Goal: Navigation & Orientation: Find specific page/section

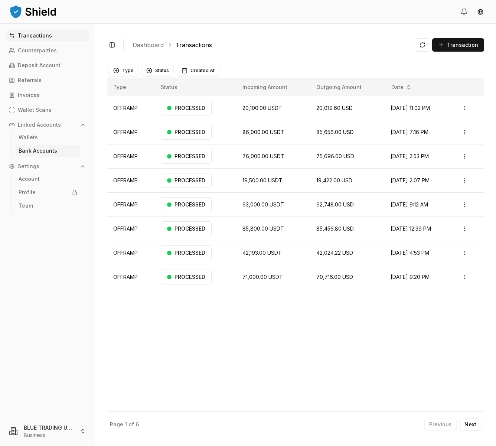
click at [41, 151] on p "Bank Accounts" at bounding box center [38, 150] width 39 height 5
click at [45, 35] on p "Transactions" at bounding box center [35, 35] width 34 height 5
click at [46, 64] on p "Virtual Account" at bounding box center [38, 65] width 40 height 5
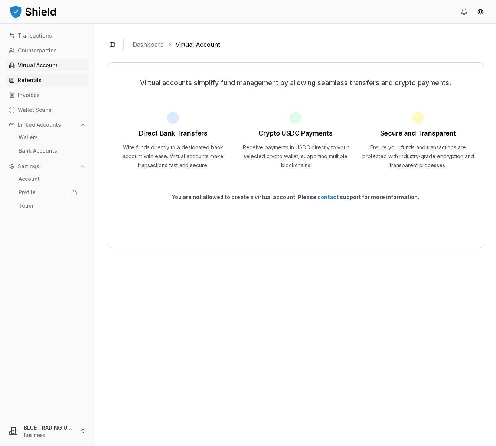
scroll to position [0, 0]
click at [44, 80] on link "Referrals" at bounding box center [47, 80] width 83 height 12
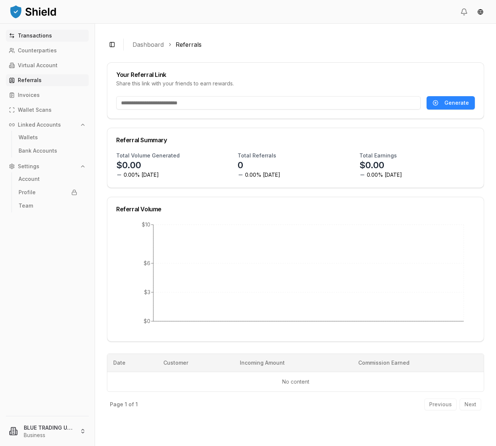
click at [41, 38] on p "Transactions" at bounding box center [35, 35] width 34 height 5
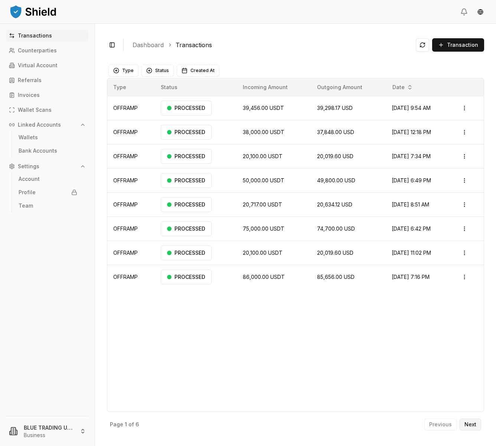
click at [473, 425] on p "Next" at bounding box center [471, 424] width 12 height 5
click at [439, 427] on p "Previous" at bounding box center [440, 424] width 23 height 5
click at [37, 179] on p "Account" at bounding box center [29, 178] width 21 height 5
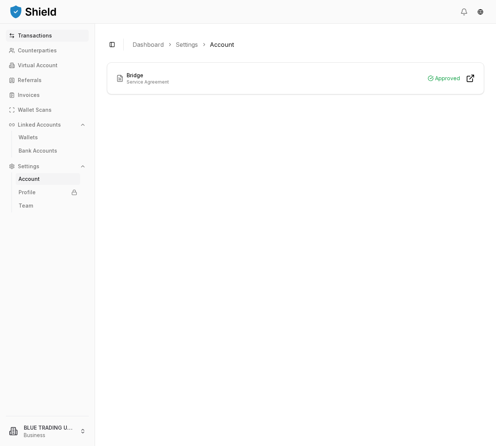
click at [49, 36] on p "Transactions" at bounding box center [35, 35] width 34 height 5
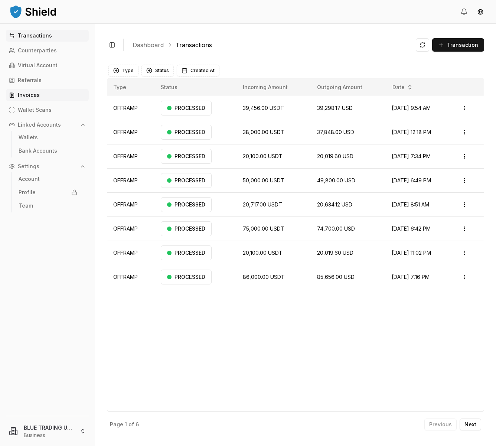
click at [43, 95] on link "Invoices" at bounding box center [47, 95] width 83 height 12
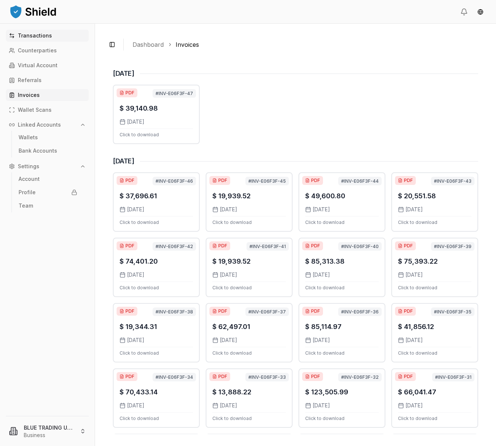
click at [45, 38] on p "Transactions" at bounding box center [35, 35] width 34 height 5
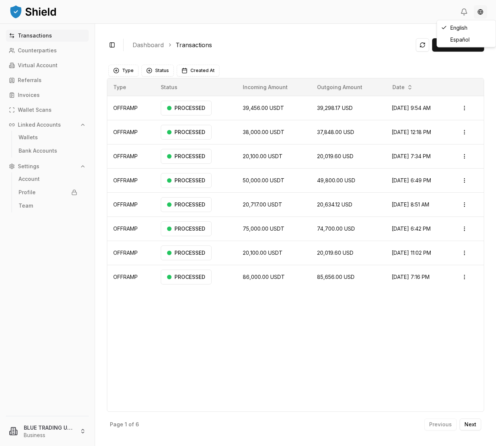
click at [480, 12] on html "Transactions Counterparties Virtual Account Referrals Invoices Wallet Scans Lin…" at bounding box center [248, 223] width 496 height 446
click at [481, 12] on html "Transactions Counterparties Virtual Account Referrals Invoices Wallet Scans Lin…" at bounding box center [248, 223] width 496 height 446
click at [74, 431] on html "Transactions Counterparties Virtual Account Referrals Invoices Wallet Scans Lin…" at bounding box center [248, 223] width 496 height 446
click at [22, 410] on link "Sign out" at bounding box center [47, 409] width 79 height 7
click at [35, 112] on p "Wallet Scans" at bounding box center [35, 109] width 34 height 5
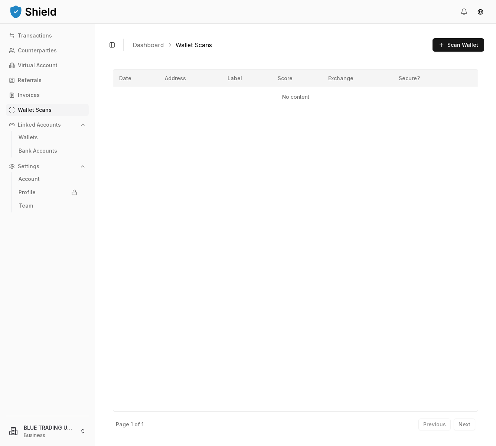
click at [36, 125] on p "Linked Accounts" at bounding box center [39, 124] width 43 height 5
click at [33, 138] on p "Wallets" at bounding box center [28, 137] width 19 height 5
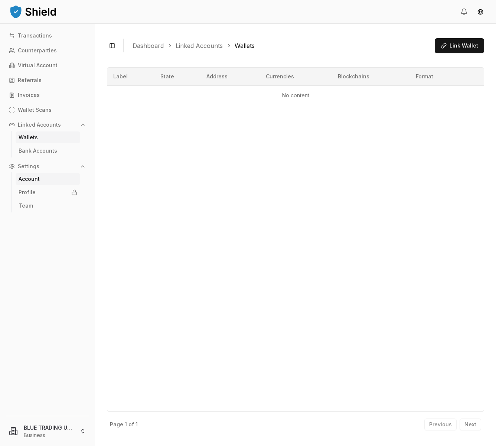
click at [38, 179] on p "Account" at bounding box center [29, 178] width 21 height 5
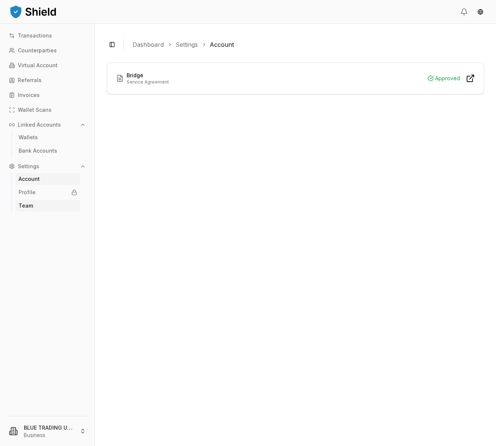
click at [28, 205] on p "Team" at bounding box center [26, 205] width 14 height 5
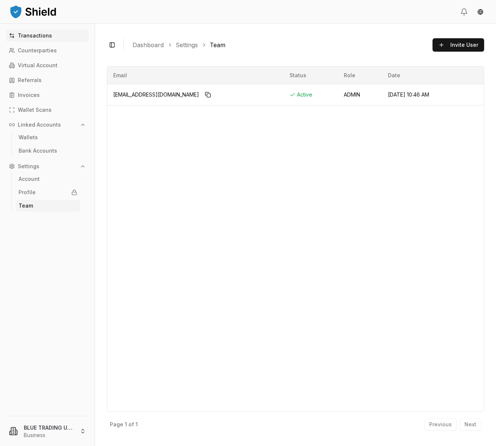
click at [56, 36] on link "Transactions" at bounding box center [47, 36] width 83 height 12
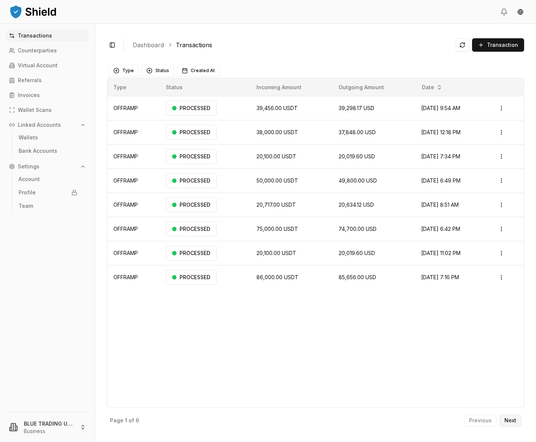
click at [496, 420] on p "Next" at bounding box center [510, 419] width 12 height 5
click at [486, 421] on p "Previous" at bounding box center [480, 419] width 23 height 5
click at [496, 419] on p "Next" at bounding box center [510, 419] width 12 height 5
click at [486, 419] on p "Previous" at bounding box center [480, 419] width 23 height 5
click at [467, 46] on button at bounding box center [461, 44] width 13 height 13
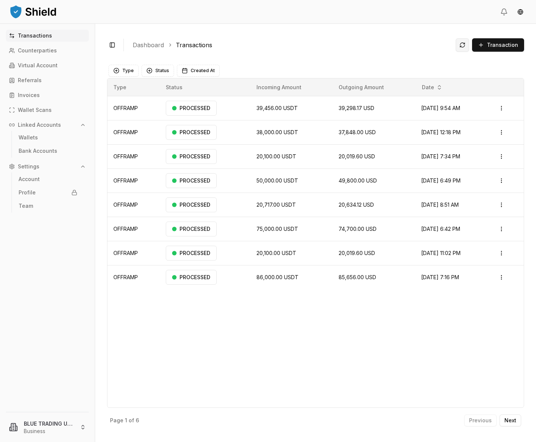
click at [464, 46] on button at bounding box center [461, 44] width 13 height 13
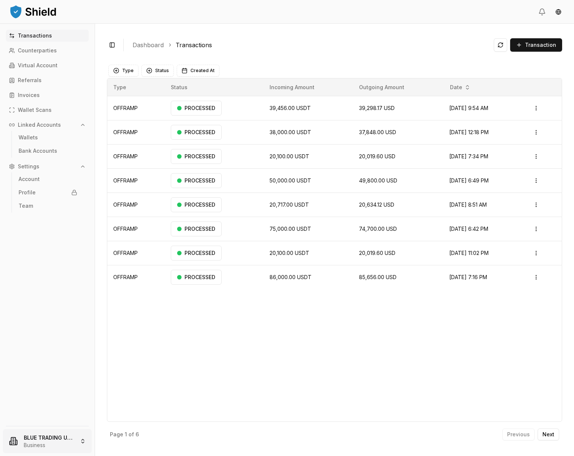
click at [83, 443] on html "Transactions Counterparties Virtual Account Referrals Invoices Wallet Scans Lin…" at bounding box center [287, 228] width 574 height 456
click at [60, 420] on link "Sign out" at bounding box center [47, 419] width 79 height 7
